Goal: Download file/media

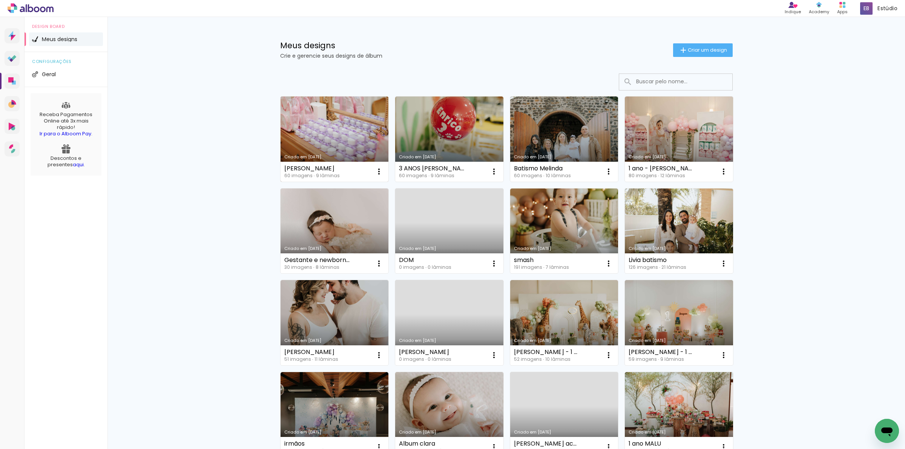
click at [334, 129] on link "Criado em [DATE]" at bounding box center [335, 139] width 108 height 85
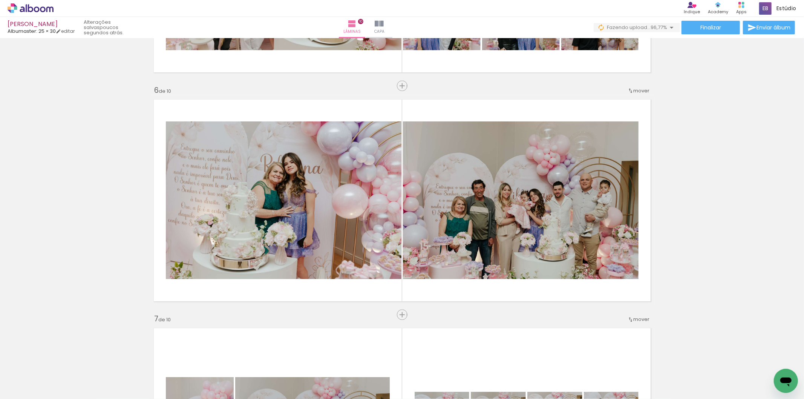
scroll to position [0, 1857]
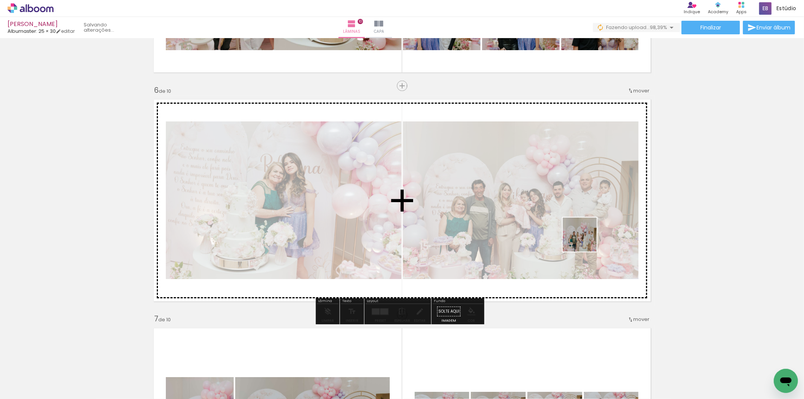
drag, startPoint x: 749, startPoint y: 372, endPoint x: 571, endPoint y: 231, distance: 227.3
click at [571, 231] on quentale-workspace at bounding box center [402, 199] width 804 height 399
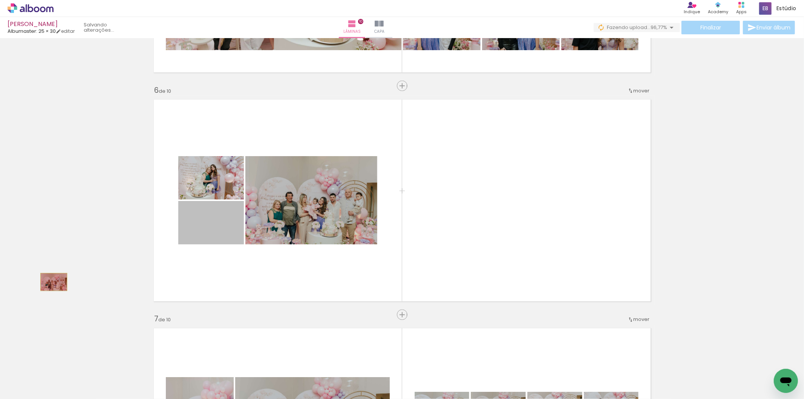
drag, startPoint x: 210, startPoint y: 233, endPoint x: 82, endPoint y: 291, distance: 140.8
click at [82, 291] on div "Inserir lâmina 1 de 10 Inserir lâmina 2 de 10 Inserir lâmina 3 de 10 Inserir lâ…" at bounding box center [402, 191] width 804 height 2518
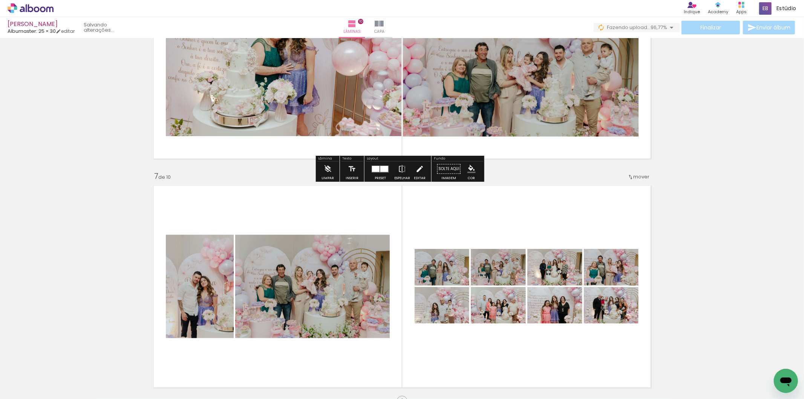
scroll to position [1360, 0]
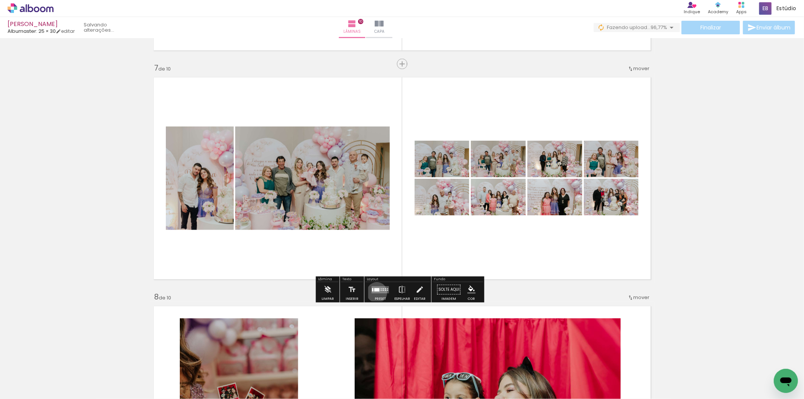
click at [376, 292] on quentale-layouter at bounding box center [380, 289] width 17 height 7
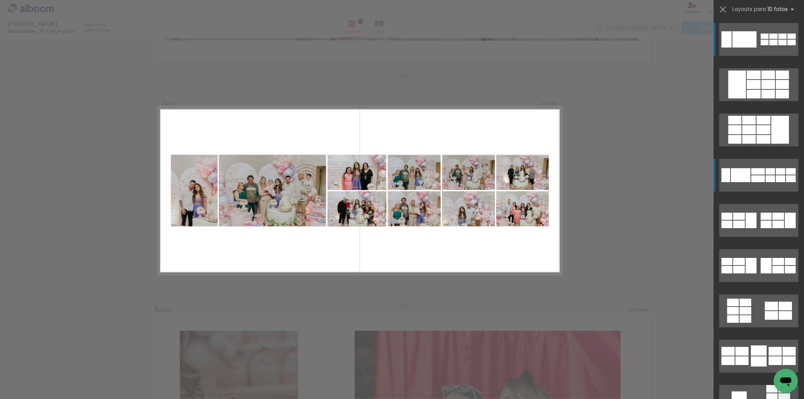
scroll to position [1343, 0]
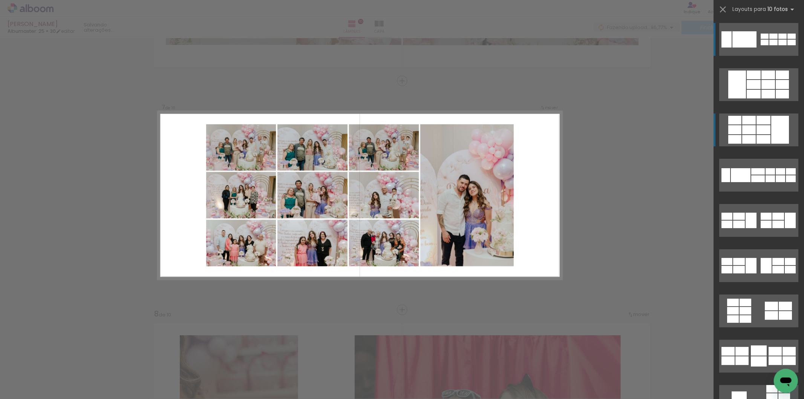
click at [770, 39] on div at bounding box center [774, 36] width 8 height 5
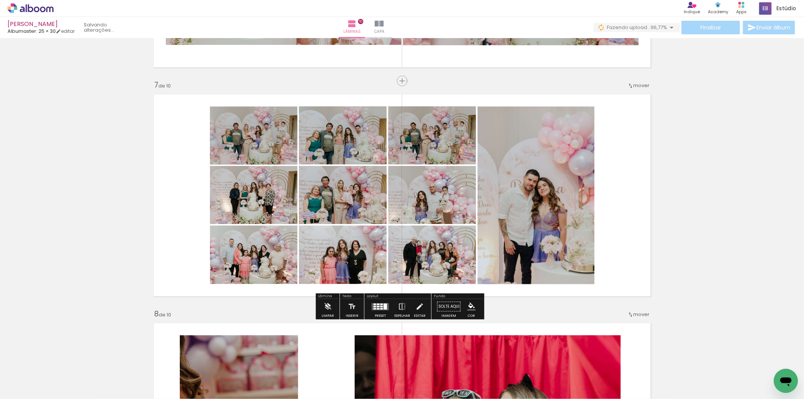
type paper-slider "113"
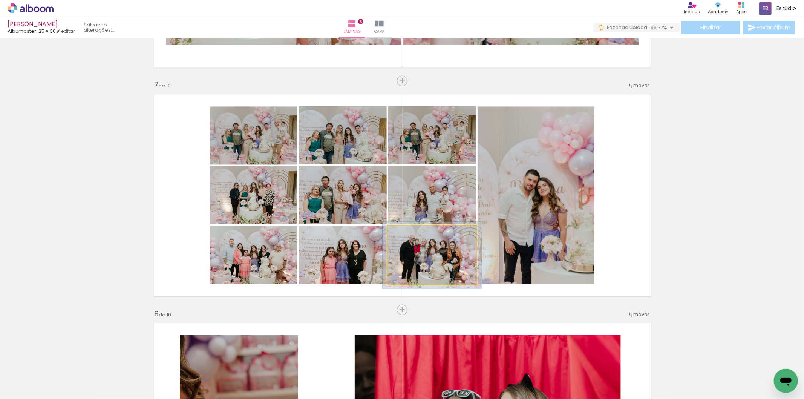
click at [410, 236] on div at bounding box center [420, 233] width 29 height 12
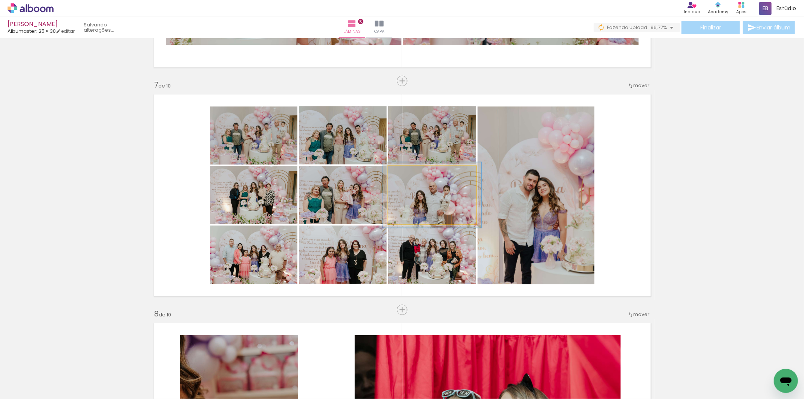
type paper-slider "112"
click at [408, 172] on div at bounding box center [409, 174] width 12 height 12
drag, startPoint x: 431, startPoint y: 201, endPoint x: 431, endPoint y: 193, distance: 7.9
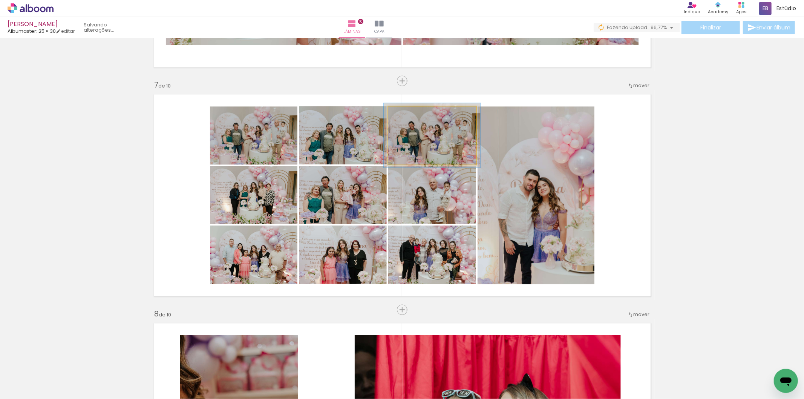
type paper-slider "110"
click at [405, 115] on div at bounding box center [408, 114] width 7 height 7
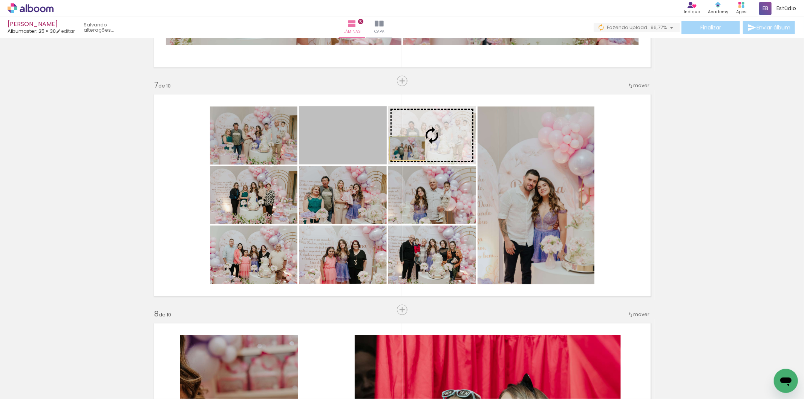
drag, startPoint x: 329, startPoint y: 153, endPoint x: 405, endPoint y: 148, distance: 76.0
click at [0, 0] on slot at bounding box center [0, 0] width 0 height 0
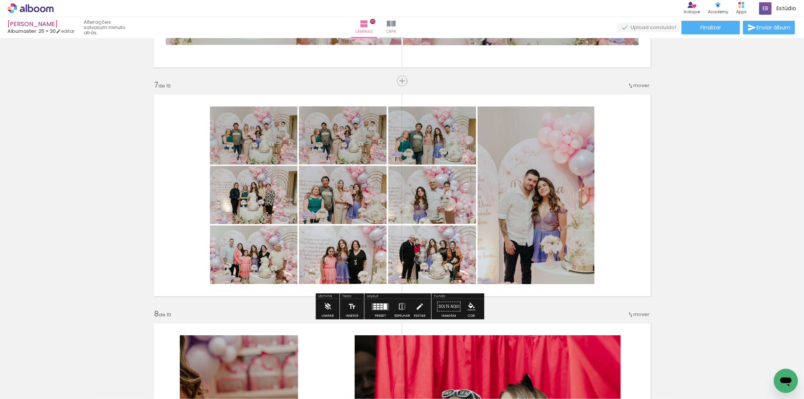
scroll to position [0, 1857]
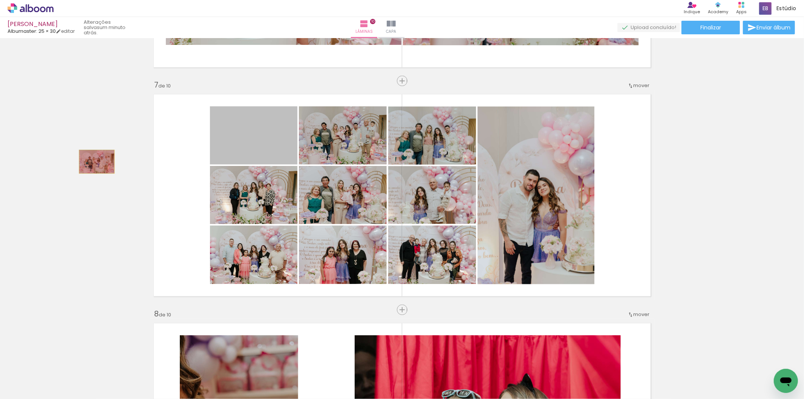
drag, startPoint x: 261, startPoint y: 150, endPoint x: 94, endPoint y: 161, distance: 167.5
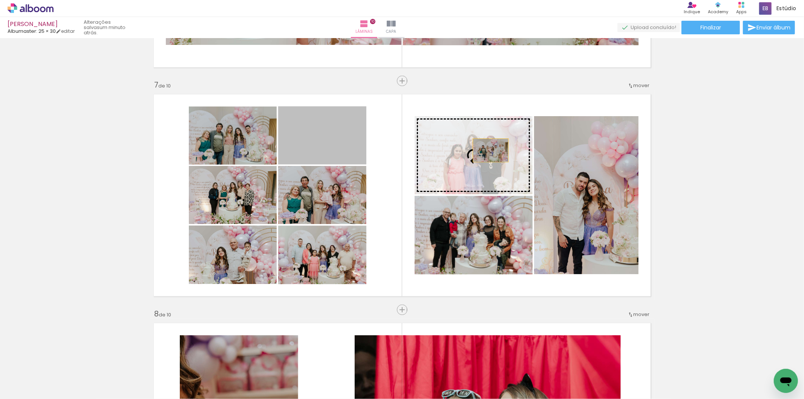
drag, startPoint x: 327, startPoint y: 149, endPoint x: 488, endPoint y: 150, distance: 160.3
click at [0, 0] on slot at bounding box center [0, 0] width 0 height 0
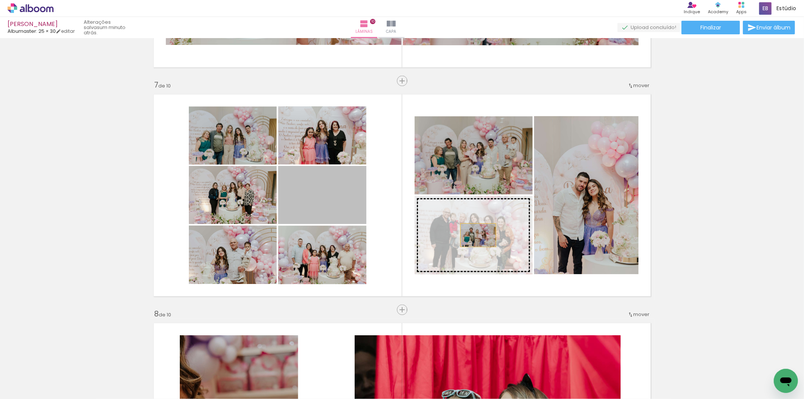
drag, startPoint x: 334, startPoint y: 212, endPoint x: 479, endPoint y: 235, distance: 147.1
click at [0, 0] on slot at bounding box center [0, 0] width 0 height 0
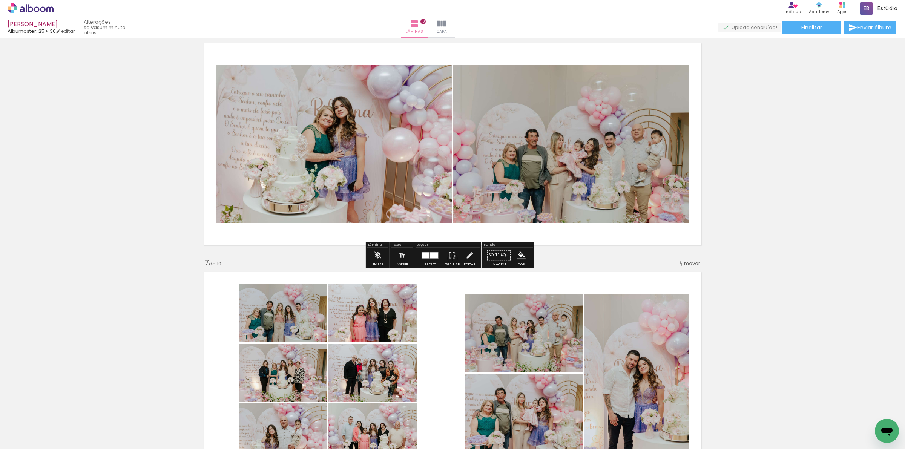
scroll to position [1118, 0]
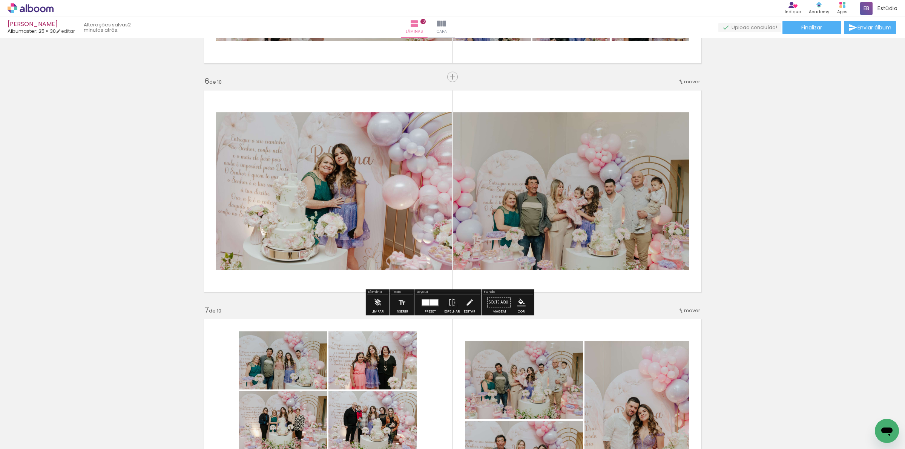
click at [785, 236] on div "Inserir lâmina 1 de 10 Inserir lâmina 2 de 10 Inserir lâmina 3 de 10 Inserir lâ…" at bounding box center [452, 182] width 905 height 2518
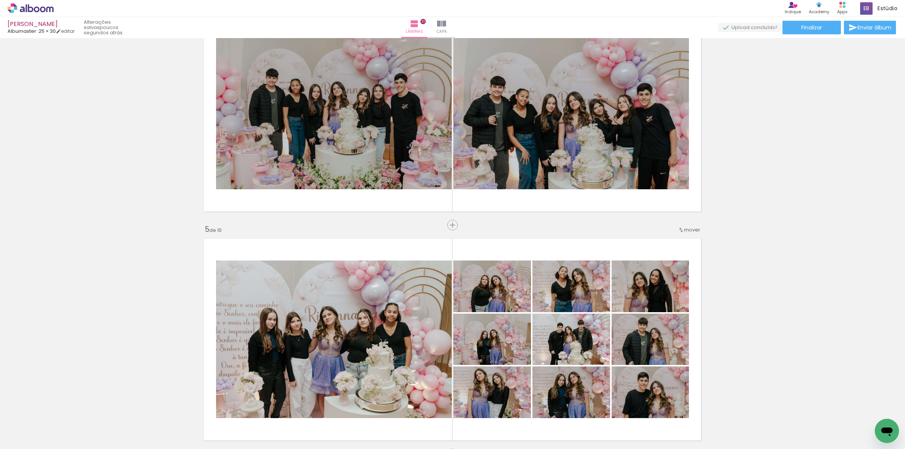
scroll to position [788, 0]
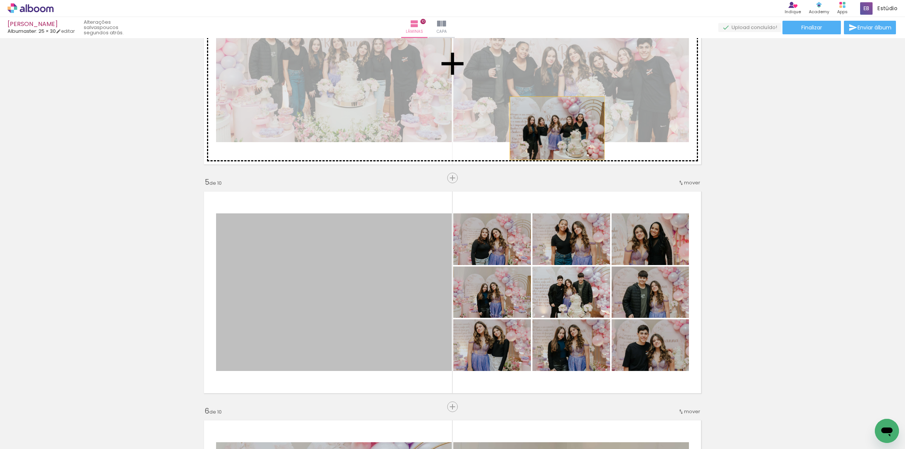
drag, startPoint x: 364, startPoint y: 276, endPoint x: 631, endPoint y: 197, distance: 278.1
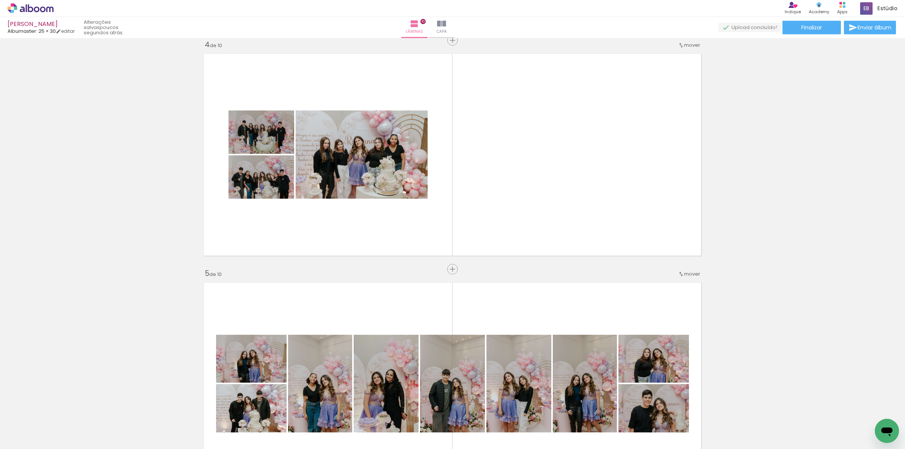
scroll to position [694, 0]
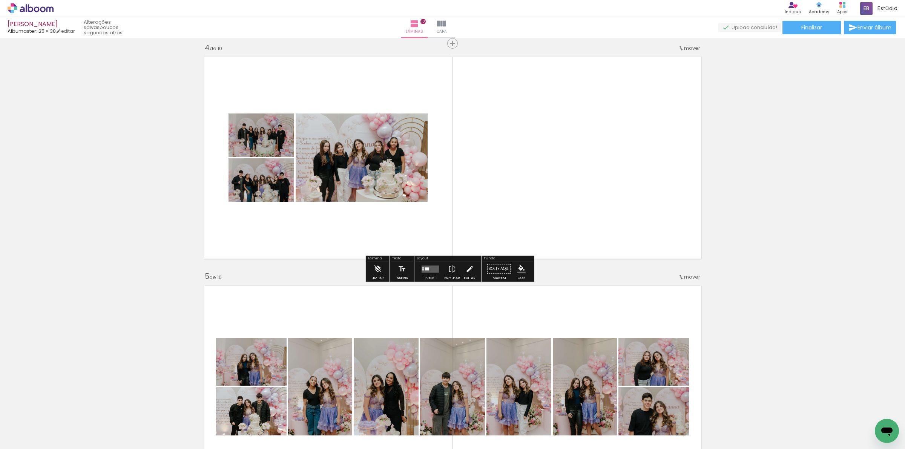
click at [430, 270] on quentale-layouter at bounding box center [430, 268] width 17 height 7
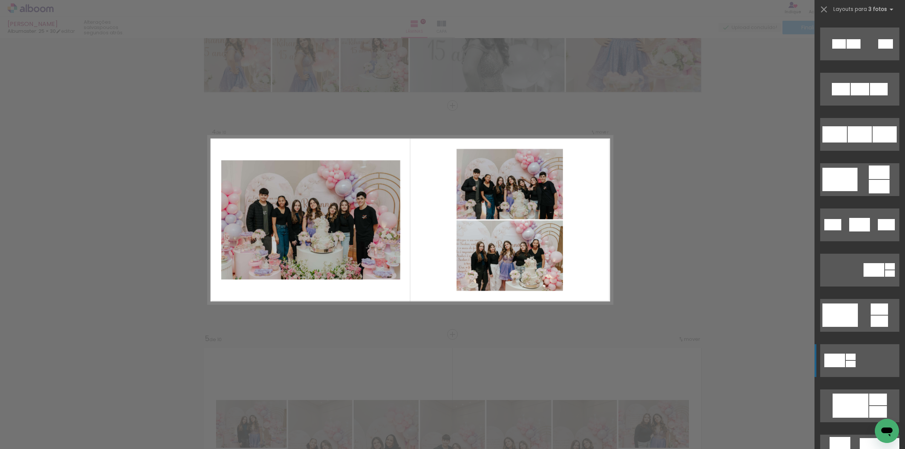
scroll to position [94, 0]
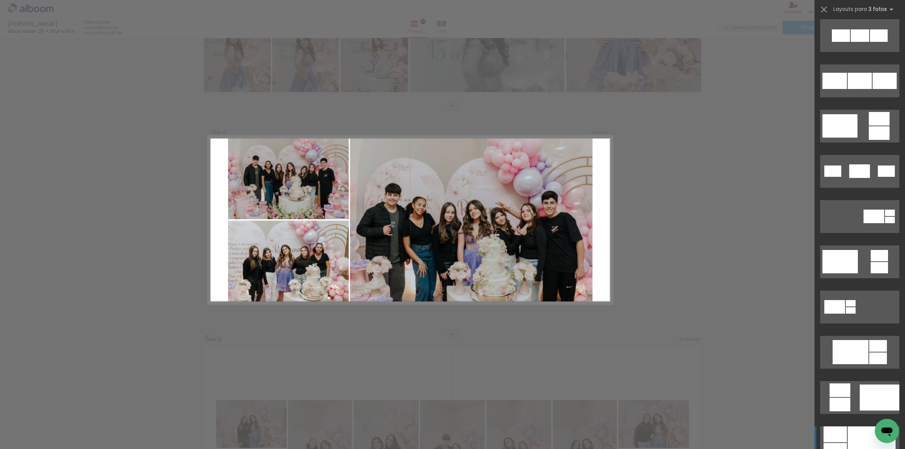
click at [804, 399] on div at bounding box center [872, 442] width 48 height 33
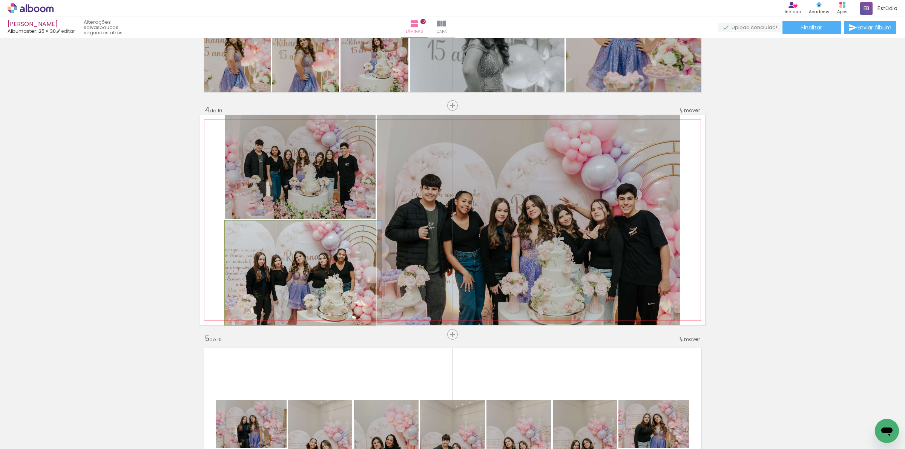
drag, startPoint x: 293, startPoint y: 302, endPoint x: 319, endPoint y: 297, distance: 25.9
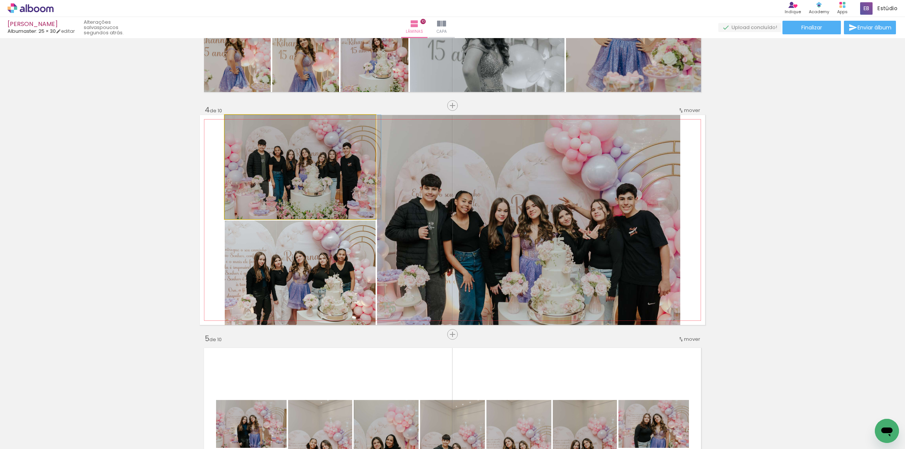
drag, startPoint x: 336, startPoint y: 192, endPoint x: 485, endPoint y: 217, distance: 151.5
click at [0, 0] on slot at bounding box center [0, 0] width 0 height 0
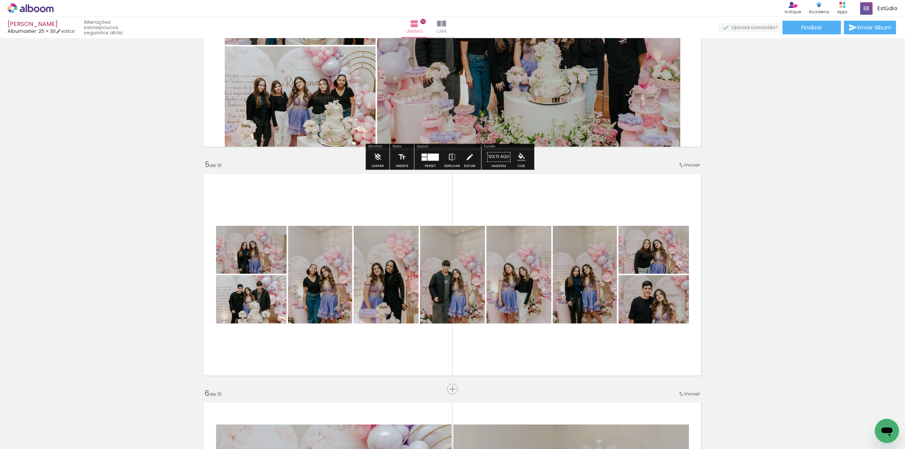
scroll to position [820, 0]
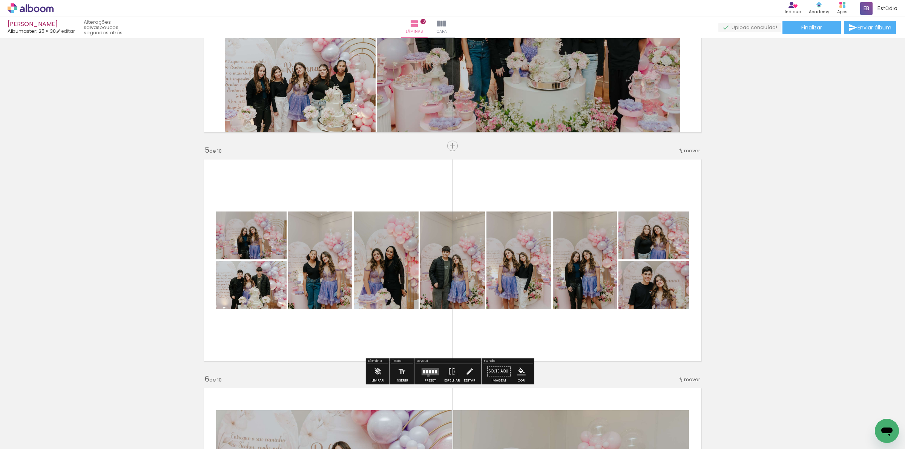
click at [426, 376] on div at bounding box center [430, 371] width 20 height 15
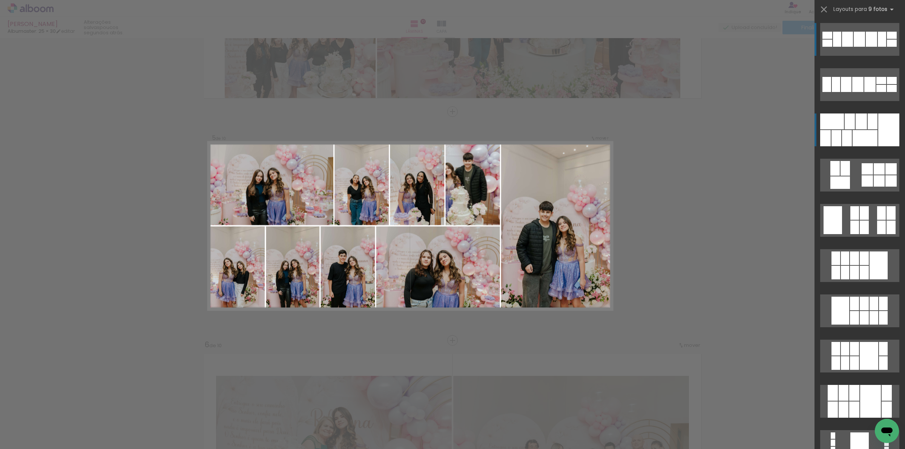
scroll to position [860, 0]
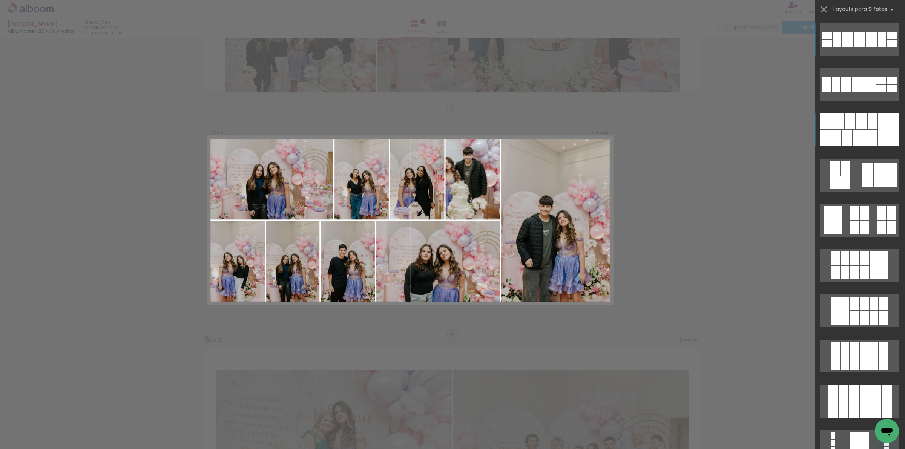
click at [804, 141] on div at bounding box center [888, 130] width 21 height 33
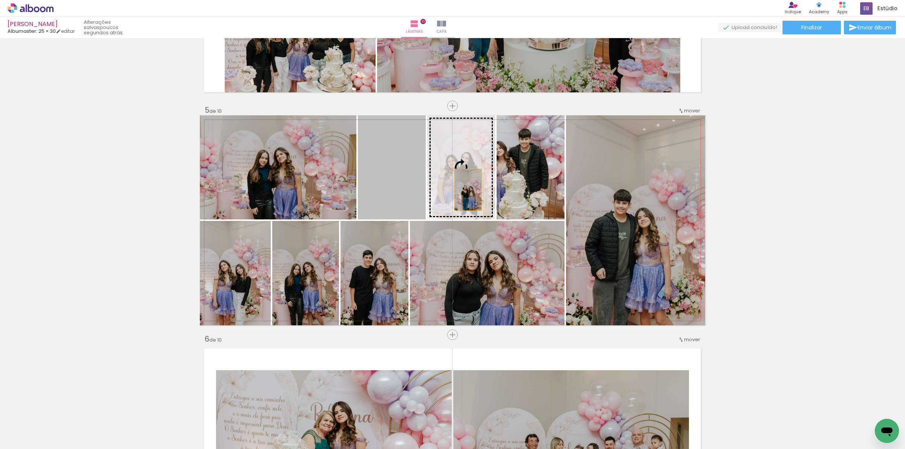
drag, startPoint x: 403, startPoint y: 191, endPoint x: 491, endPoint y: 187, distance: 87.6
click at [0, 0] on slot at bounding box center [0, 0] width 0 height 0
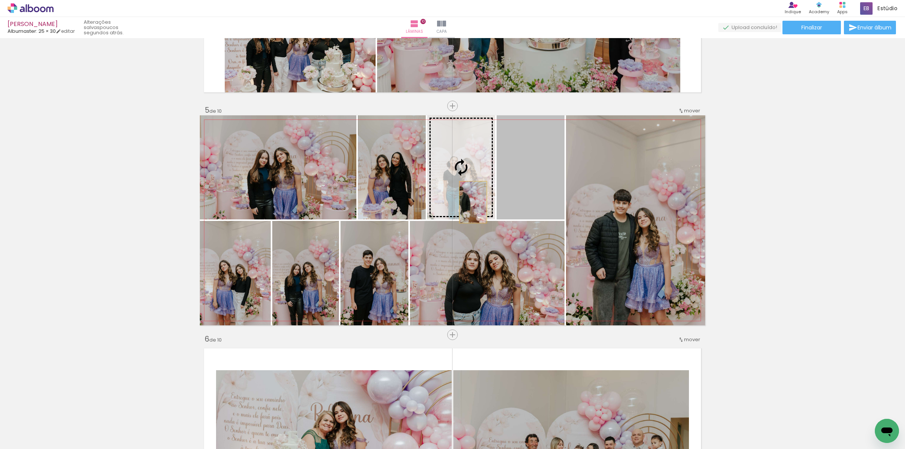
drag, startPoint x: 523, startPoint y: 201, endPoint x: 466, endPoint y: 202, distance: 57.0
click at [0, 0] on slot at bounding box center [0, 0] width 0 height 0
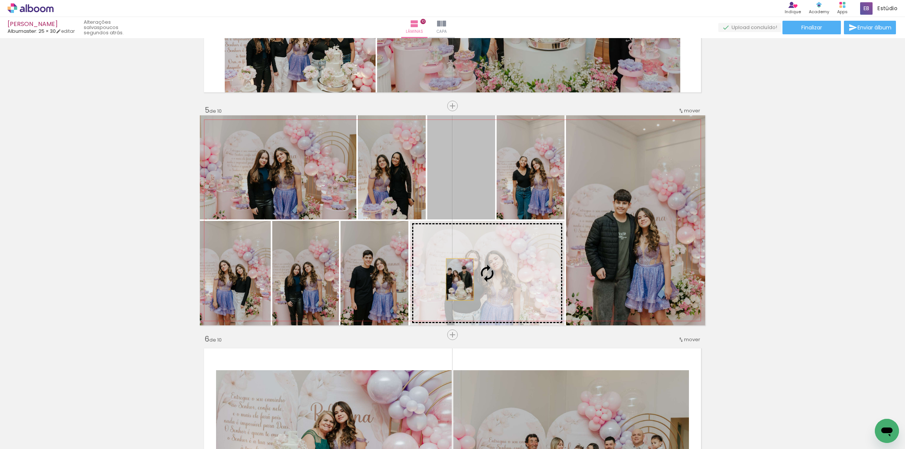
drag, startPoint x: 476, startPoint y: 196, endPoint x: 456, endPoint y: 279, distance: 85.7
click at [0, 0] on slot at bounding box center [0, 0] width 0 height 0
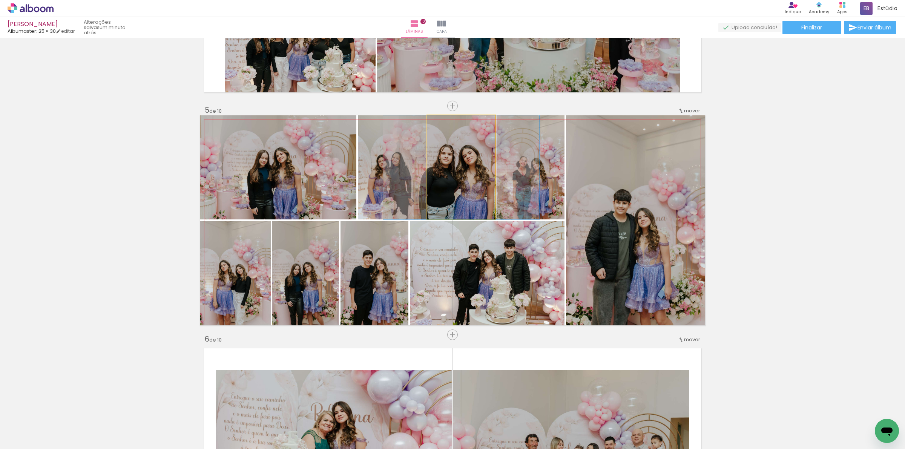
click at [454, 195] on quentale-photo at bounding box center [461, 167] width 68 height 104
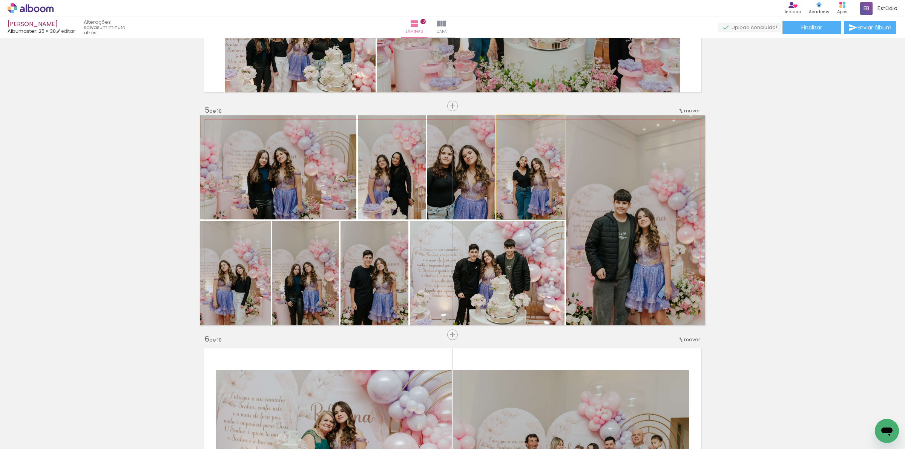
drag, startPoint x: 506, startPoint y: 186, endPoint x: 459, endPoint y: 183, distance: 46.5
click at [0, 0] on slot at bounding box center [0, 0] width 0 height 0
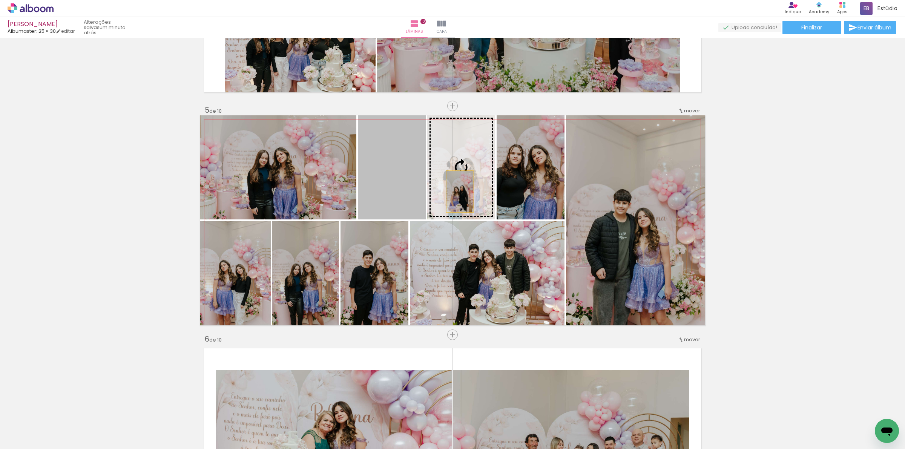
drag, startPoint x: 406, startPoint y: 190, endPoint x: 456, endPoint y: 192, distance: 50.6
click at [0, 0] on slot at bounding box center [0, 0] width 0 height 0
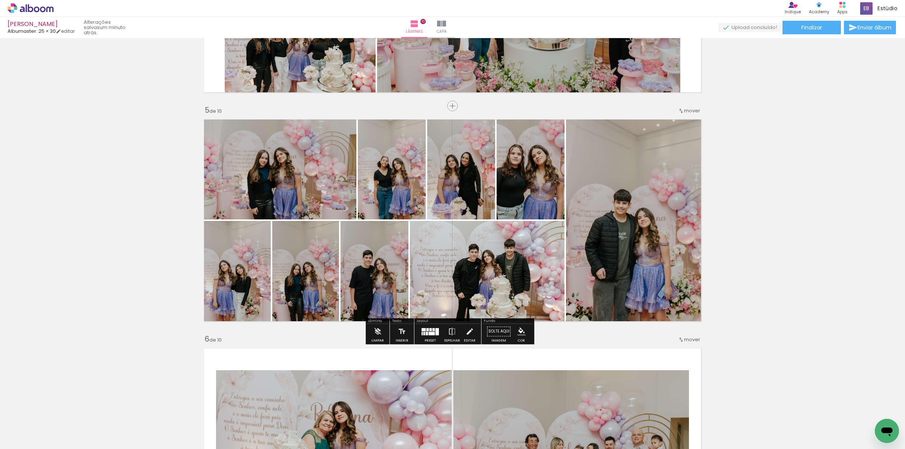
scroll to position [0, 1777]
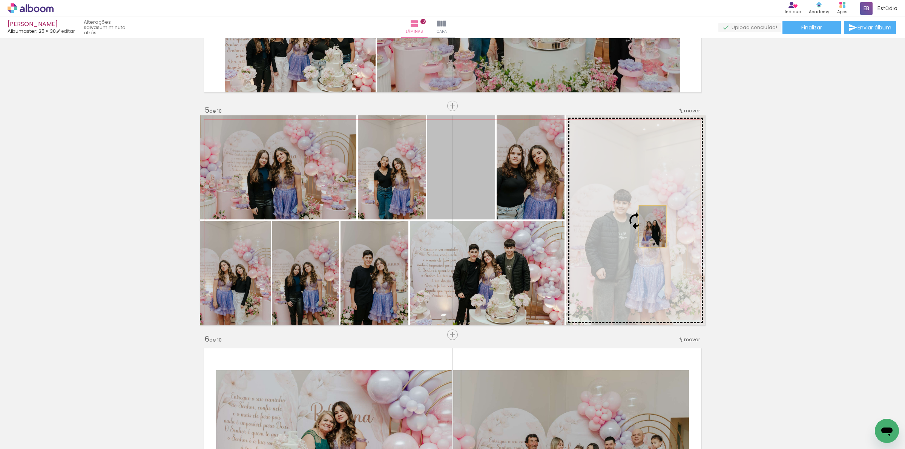
drag, startPoint x: 461, startPoint y: 200, endPoint x: 649, endPoint y: 226, distance: 190.0
click at [0, 0] on slot at bounding box center [0, 0] width 0 height 0
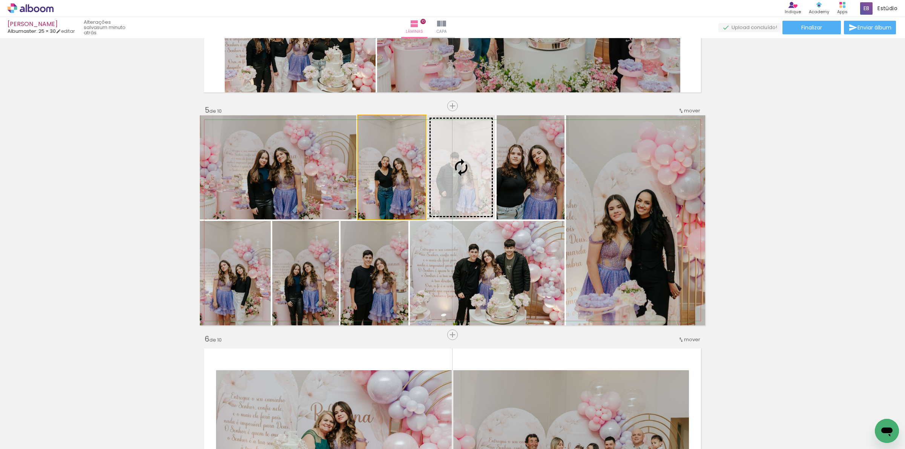
drag, startPoint x: 385, startPoint y: 193, endPoint x: 472, endPoint y: 180, distance: 87.3
click at [0, 0] on slot at bounding box center [0, 0] width 0 height 0
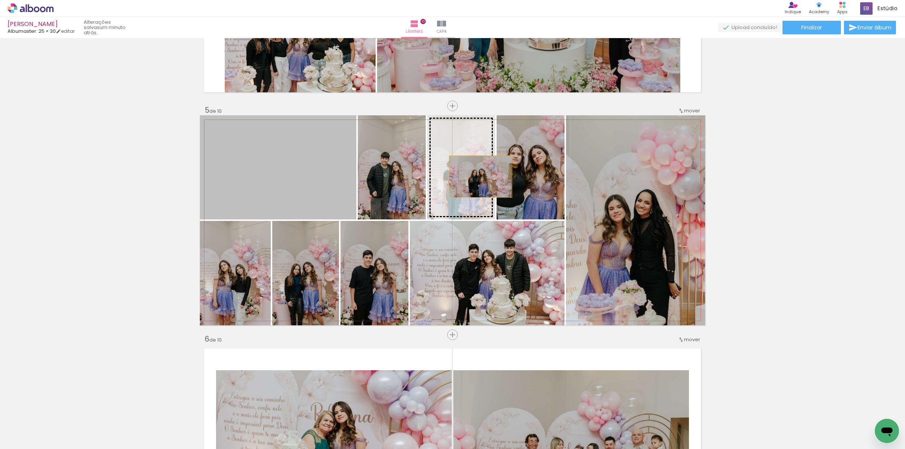
drag, startPoint x: 272, startPoint y: 189, endPoint x: 473, endPoint y: 178, distance: 201.0
click at [0, 0] on slot at bounding box center [0, 0] width 0 height 0
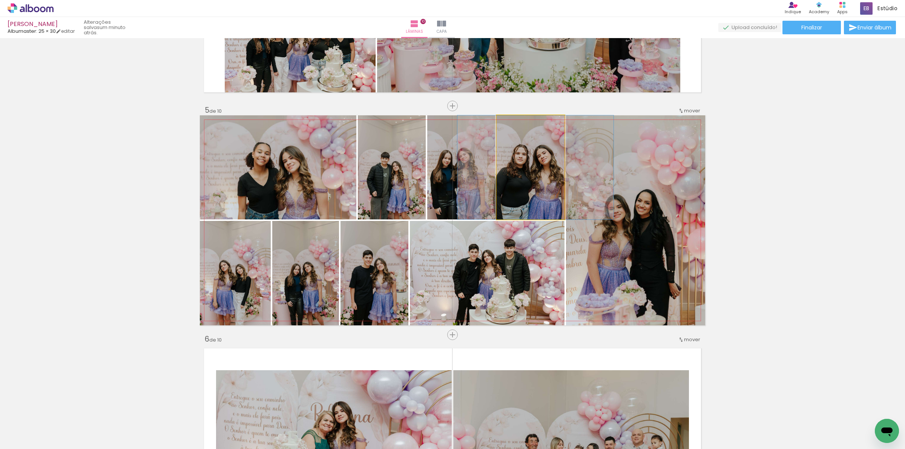
drag, startPoint x: 520, startPoint y: 185, endPoint x: 525, endPoint y: 185, distance: 4.9
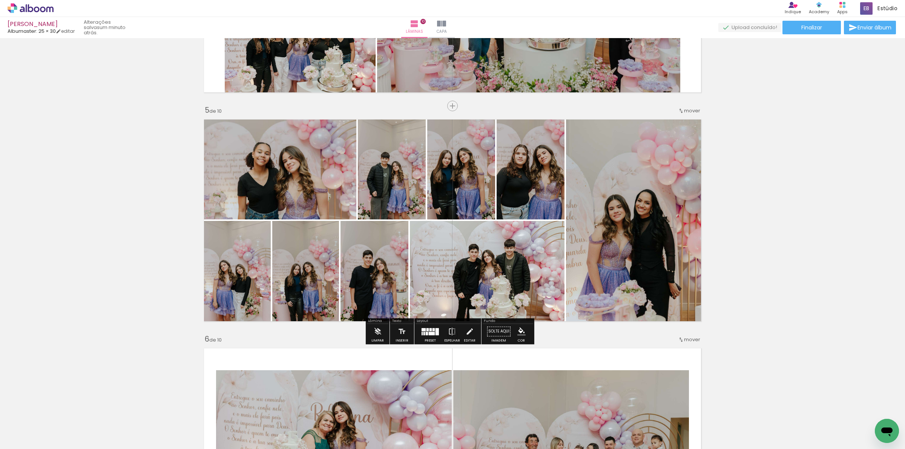
click at [757, 238] on div "Inserir lâmina 1 de 10 Inserir lâmina 2 de 10 Inserir lâmina 3 de 10 Inserir lâ…" at bounding box center [452, 440] width 905 height 2518
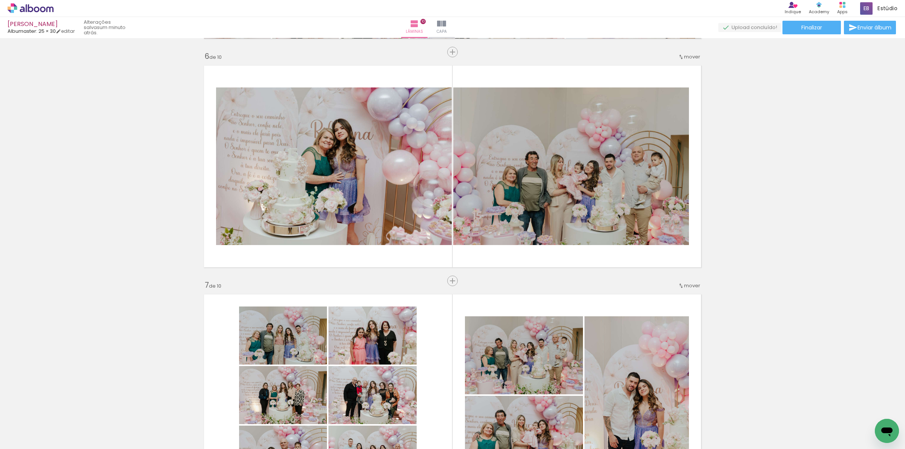
scroll to position [907, 0]
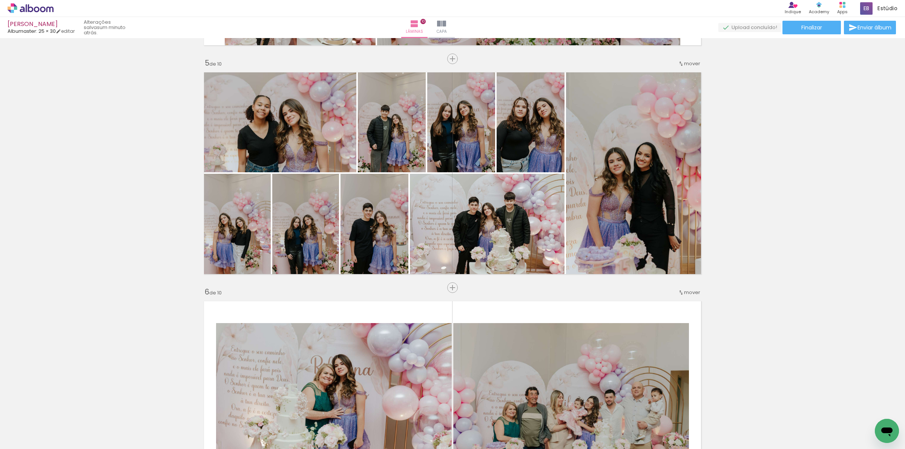
click at [692, 291] on span "mover" at bounding box center [692, 292] width 16 height 7
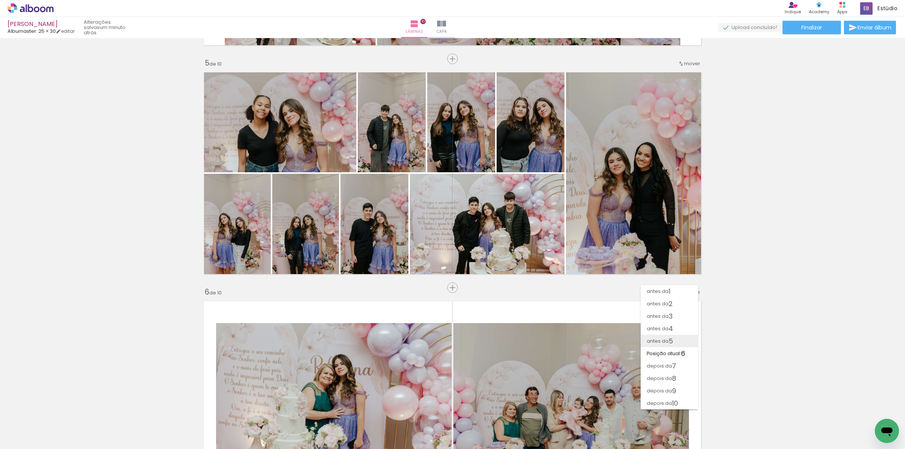
click at [683, 341] on paper-item "antes da 5" at bounding box center [669, 341] width 57 height 12
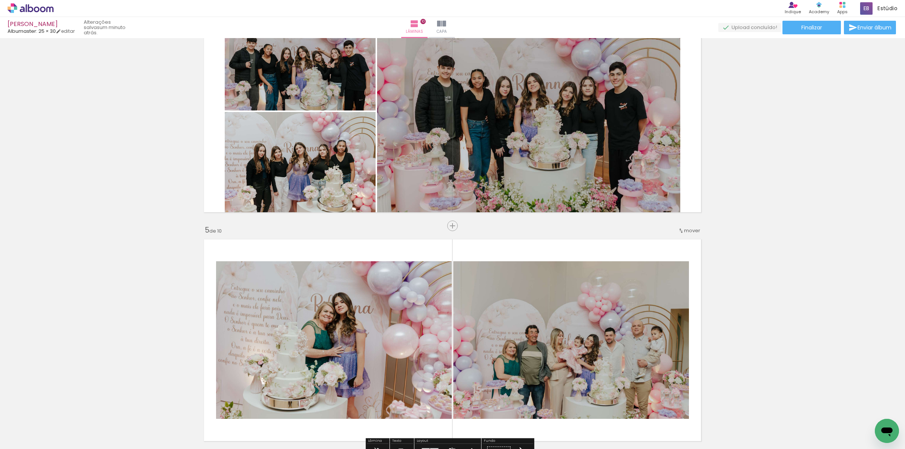
scroll to position [813, 0]
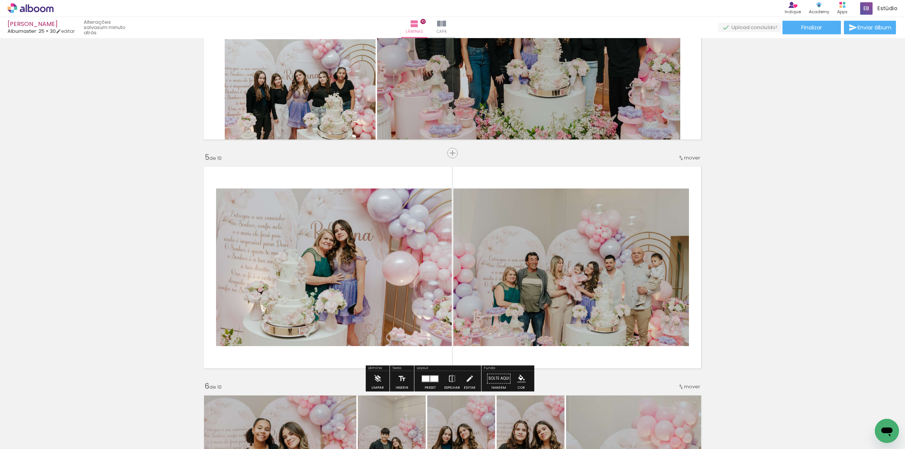
click at [690, 152] on div "mover" at bounding box center [689, 158] width 22 height 12
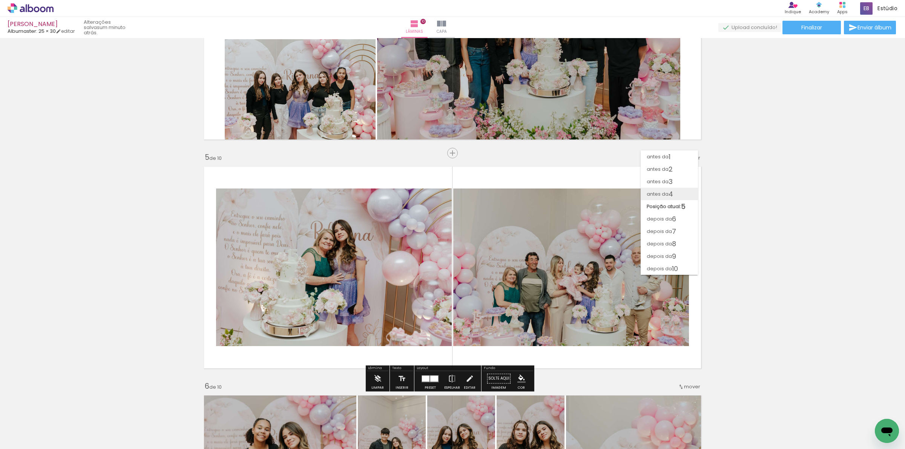
click at [672, 195] on span "4" at bounding box center [671, 194] width 5 height 12
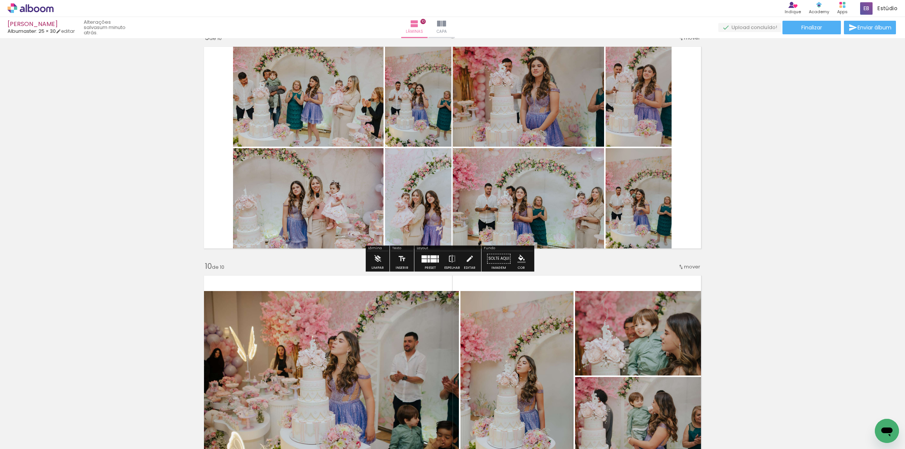
scroll to position [2046, 0]
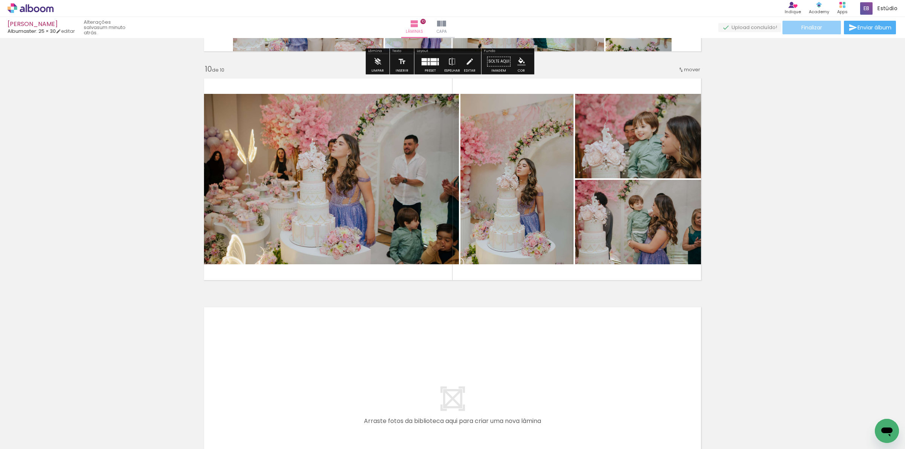
click at [821, 29] on paper-button "Finalizar" at bounding box center [811, 28] width 58 height 14
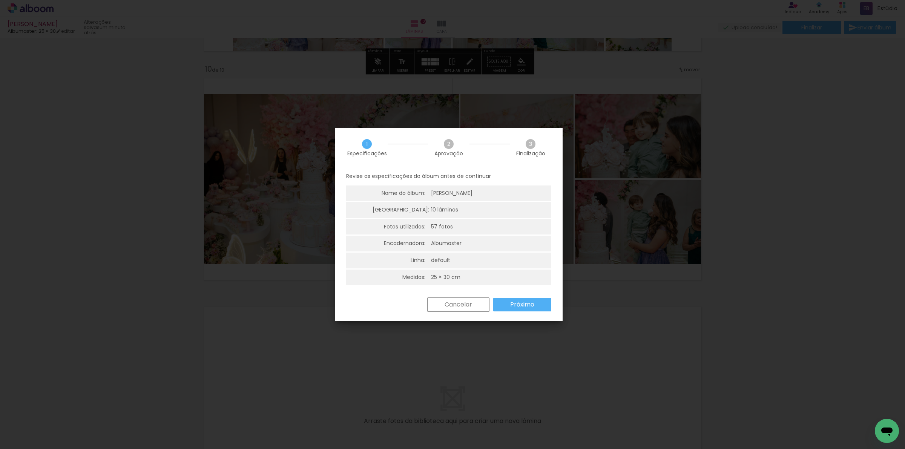
click at [525, 308] on paper-button "Próximo" at bounding box center [522, 305] width 58 height 14
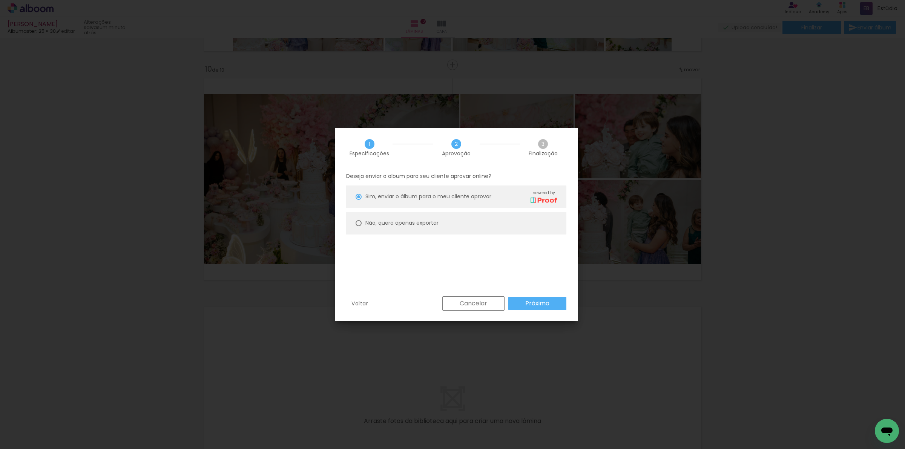
click at [460, 221] on paper-radio-button "Não, quero apenas exportar" at bounding box center [456, 223] width 220 height 23
type paper-radio-button "on"
click at [0, 0] on slot "Próximo" at bounding box center [0, 0] width 0 height 0
type input "Alta, 300 DPI"
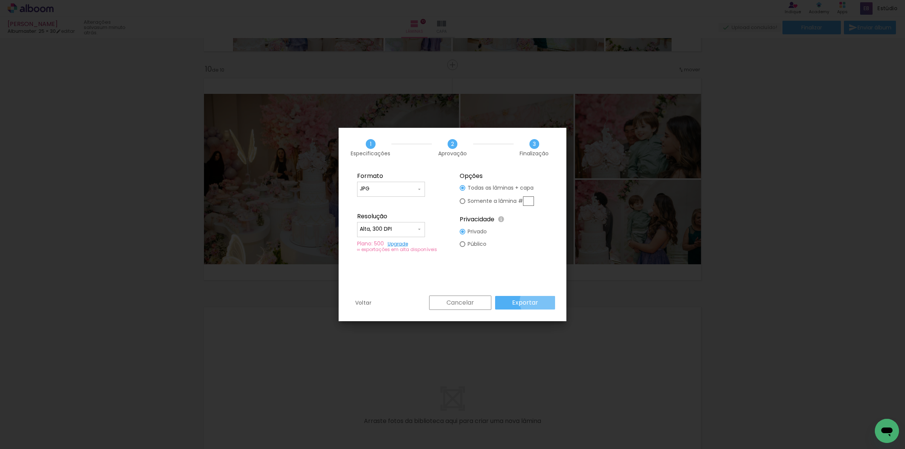
click at [542, 302] on paper-button "Exportar" at bounding box center [525, 303] width 60 height 14
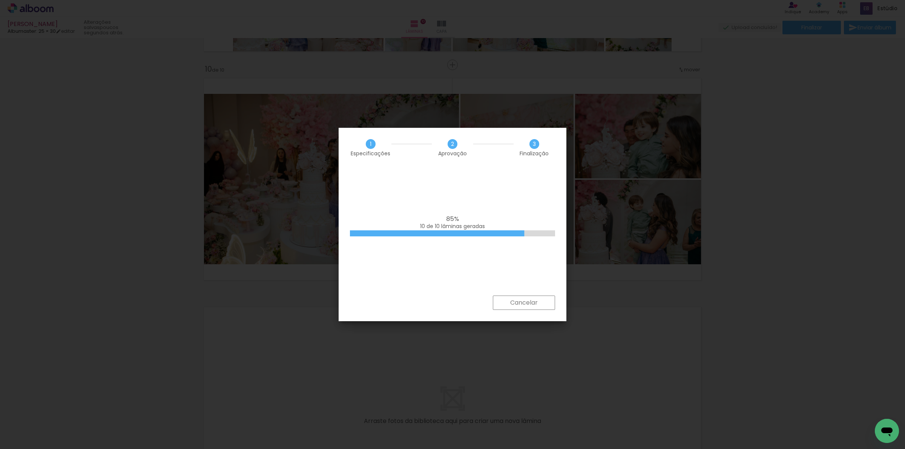
scroll to position [0, 1777]
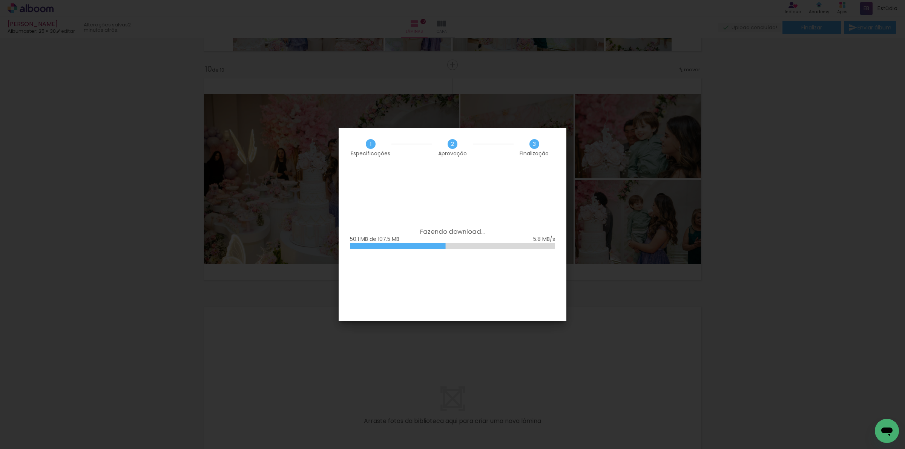
scroll to position [0, 1777]
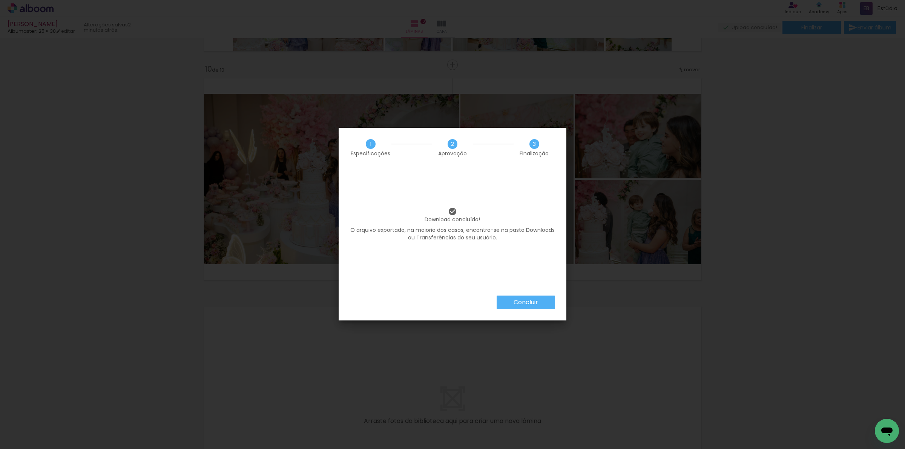
click at [521, 308] on paper-button "Concluir" at bounding box center [526, 303] width 58 height 14
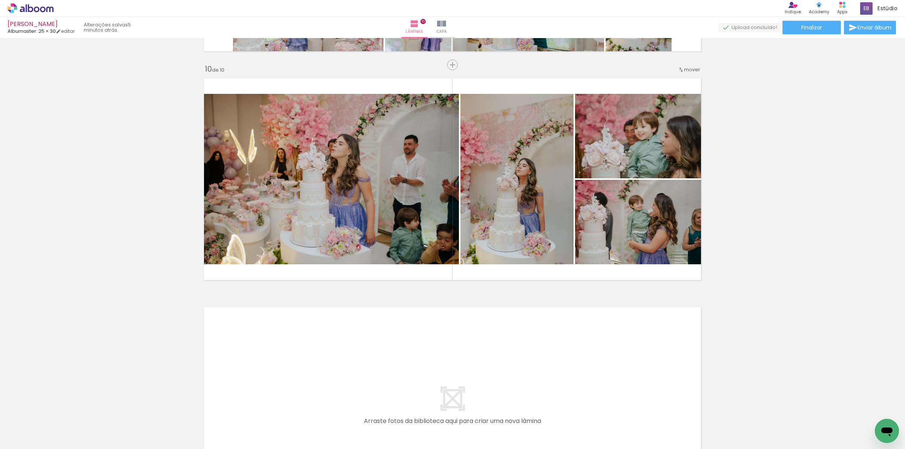
scroll to position [0, 1777]
